Goal: Information Seeking & Learning: Find specific fact

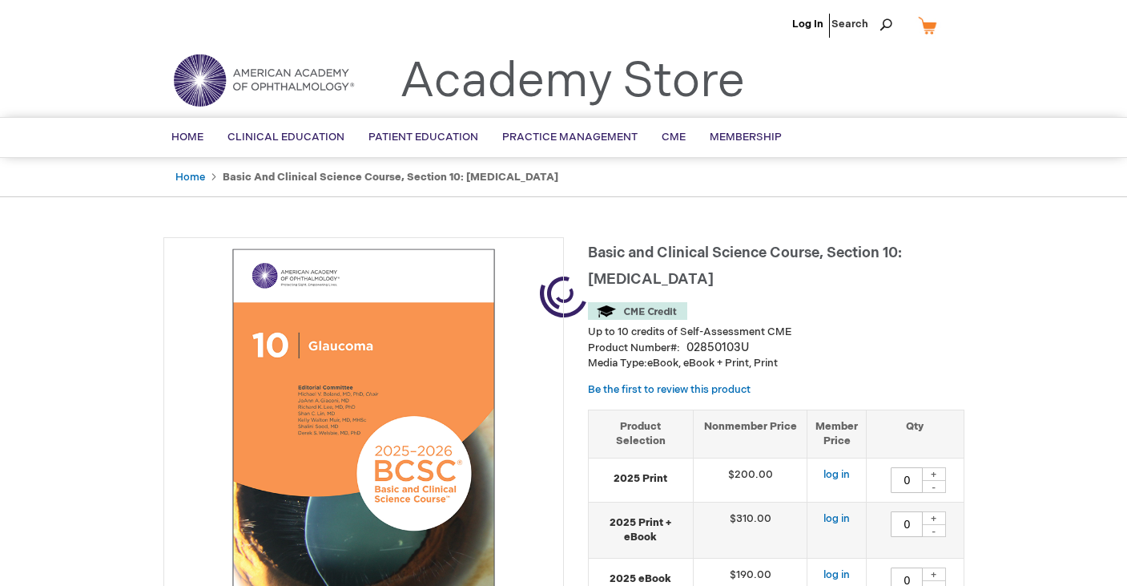
type input "0"
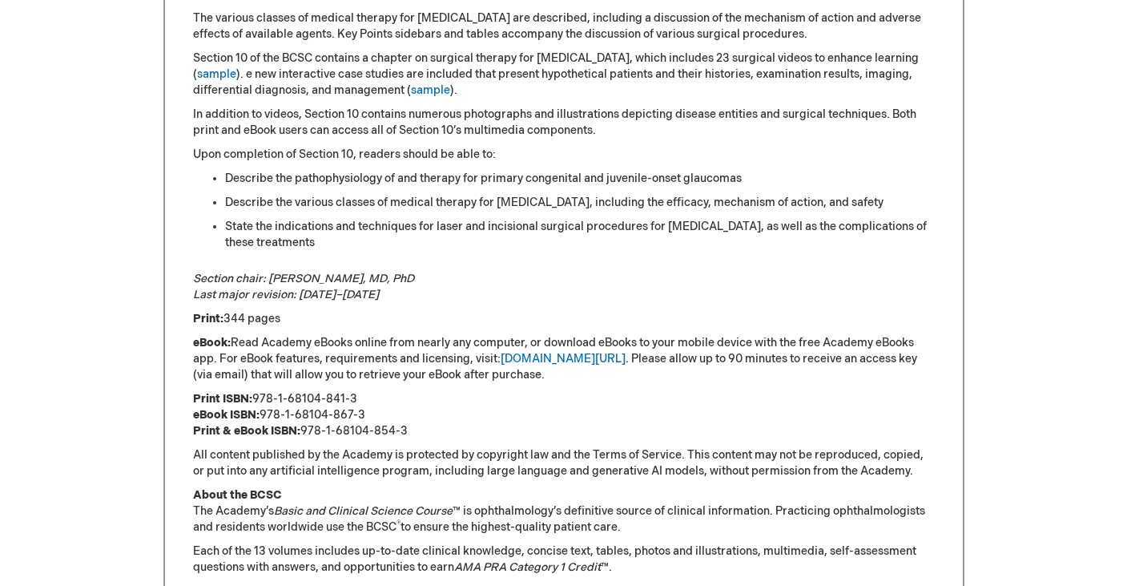
scroll to position [915, 0]
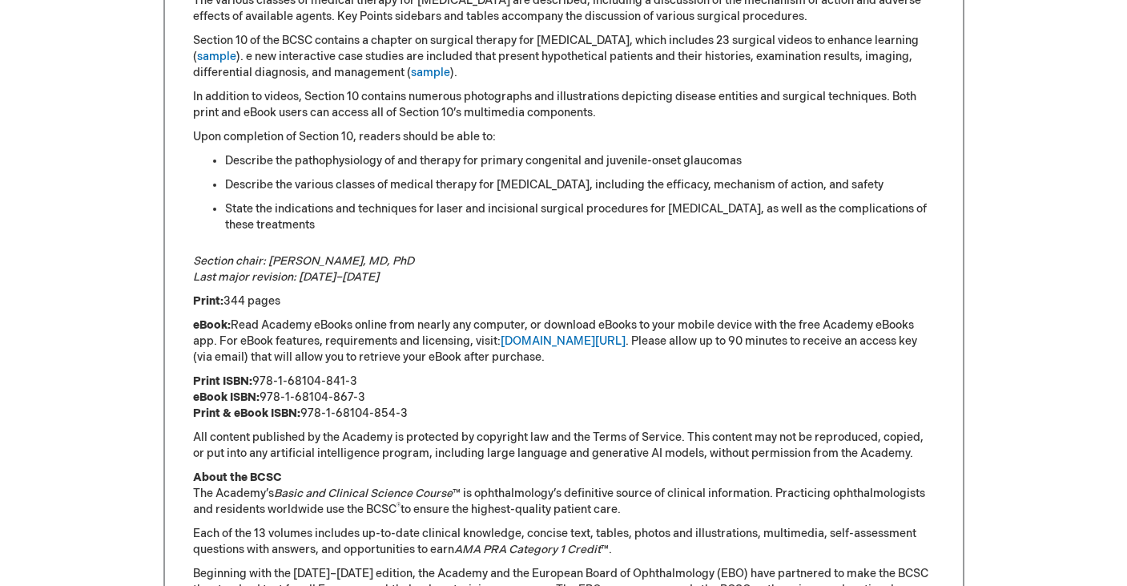
drag, startPoint x: 357, startPoint y: 377, endPoint x: 305, endPoint y: 376, distance: 52.1
click at [305, 376] on p "Print ISBN: 978-1-68104-841-3 eBook ISBN: 978-1-68104-867-3 Print & eBook ISBN:…" at bounding box center [564, 397] width 742 height 48
click at [357, 385] on p "Print ISBN: 978-1-68104-841-3 eBook ISBN: 978-1-68104-867-3 Print & eBook ISBN:…" at bounding box center [564, 397] width 742 height 48
drag, startPoint x: 363, startPoint y: 392, endPoint x: 264, endPoint y: 389, distance: 99.4
click at [264, 389] on p "Print ISBN: 978-1-68104-841-3 eBook ISBN: 978-1-68104-867-3 Print & eBook ISBN:…" at bounding box center [564, 397] width 742 height 48
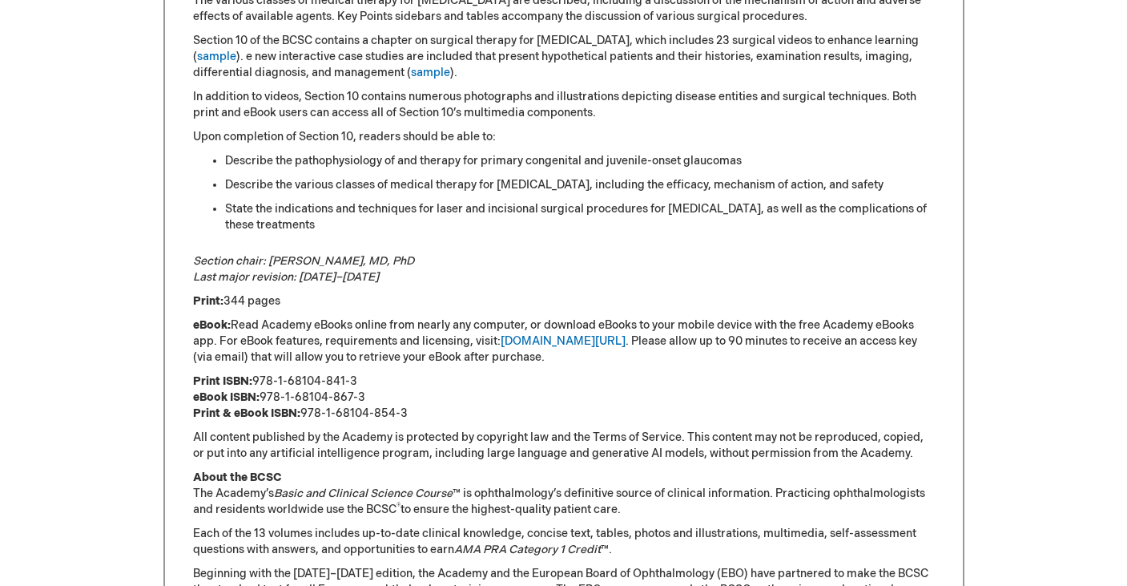
copy p "978-1-68104-867-3"
click at [550, 199] on ul "Describe the pathophysiology of and therapy for primary congenital and juvenile…" at bounding box center [564, 193] width 742 height 80
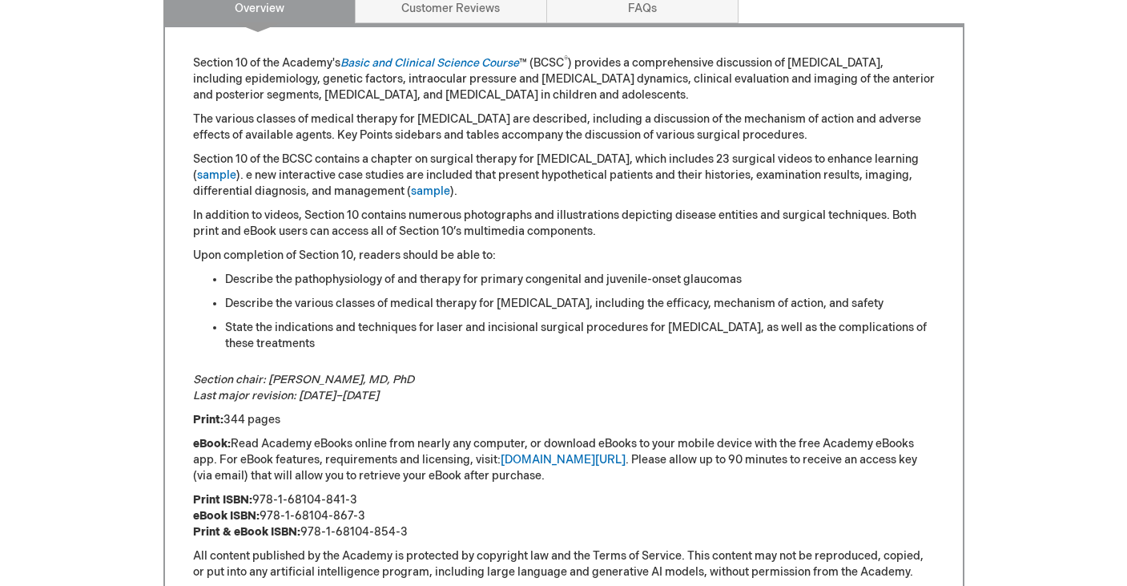
scroll to position [765, 0]
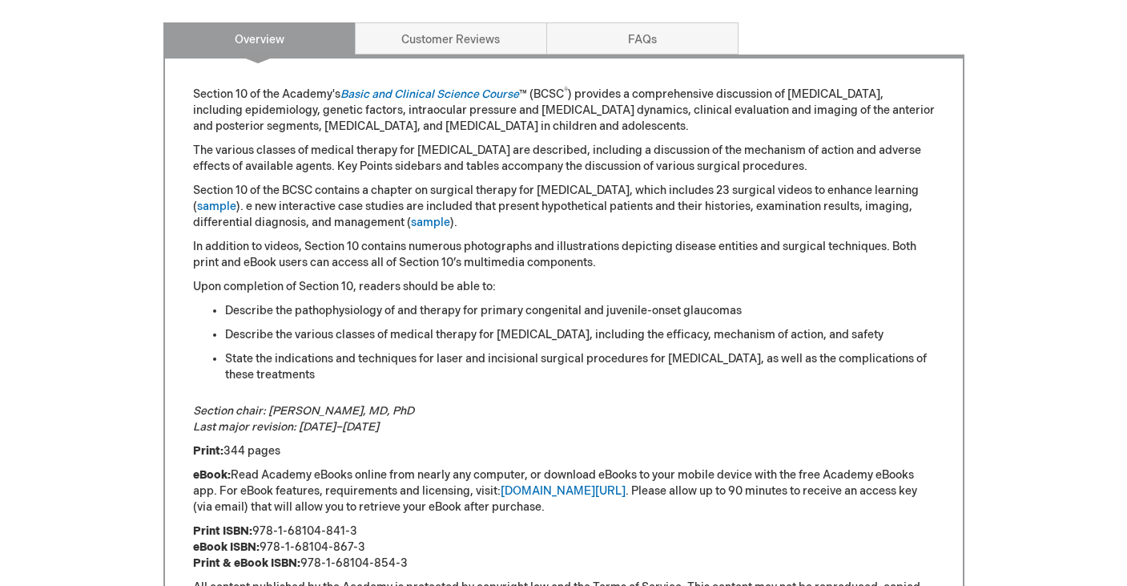
click at [351, 525] on p "Print ISBN: 978-1-68104-841-3 eBook ISBN: 978-1-68104-867-3 Print & eBook ISBN:…" at bounding box center [564, 547] width 742 height 48
drag, startPoint x: 366, startPoint y: 525, endPoint x: 334, endPoint y: 529, distance: 32.3
click at [279, 525] on p "Print ISBN: 978-1-68104-841-3 eBook ISBN: 978-1-68104-867-3 Print & eBook ISBN:…" at bounding box center [564, 547] width 742 height 48
click at [368, 534] on p "Print ISBN: 978-1-68104-841-3 eBook ISBN: 978-1-68104-867-3 Print & eBook ISBN:…" at bounding box center [564, 547] width 742 height 48
drag, startPoint x: 368, startPoint y: 544, endPoint x: 261, endPoint y: 542, distance: 106.6
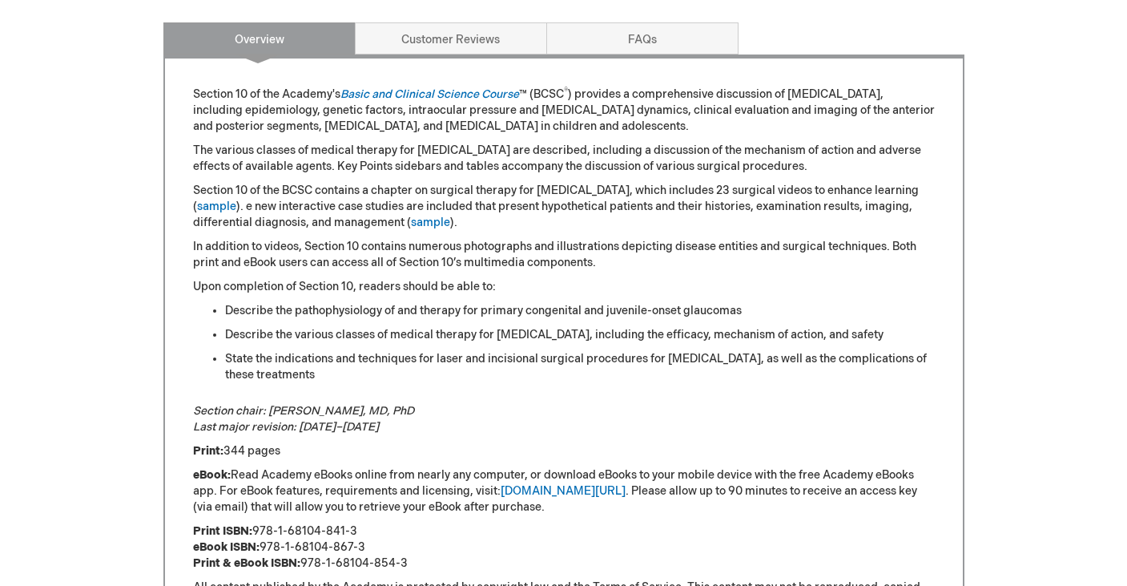
click at [261, 542] on p "Print ISBN: 978-1-68104-841-3 eBook ISBN: 978-1-68104-867-3 Print & eBook ISBN:…" at bounding box center [564, 547] width 742 height 48
copy p "978-1-68104-867-3"
click at [394, 313] on li "Describe the pathophysiology of and therapy for primary congenital and juvenile…" at bounding box center [580, 311] width 710 height 16
